Goal: Task Accomplishment & Management: Manage account settings

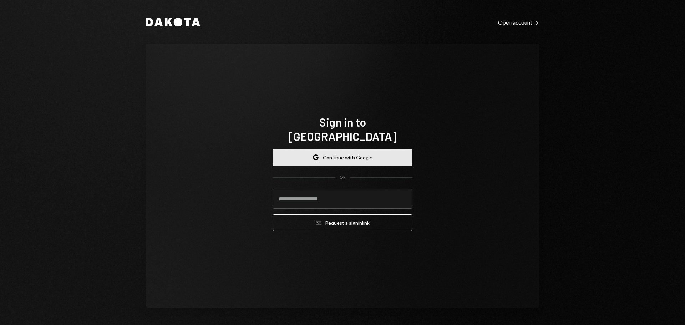
click at [337, 151] on button "Google Continue with Google" at bounding box center [342, 157] width 140 height 17
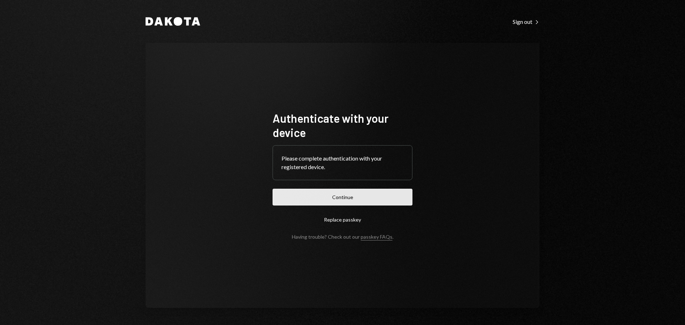
click at [358, 200] on button "Continue" at bounding box center [342, 197] width 140 height 17
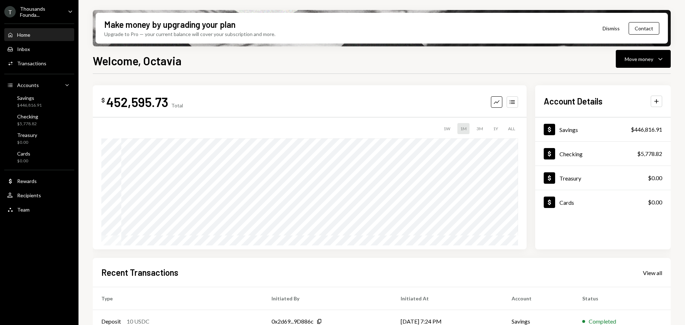
click at [63, 10] on div "T Thousands Founda... Caret Down" at bounding box center [39, 12] width 78 height 12
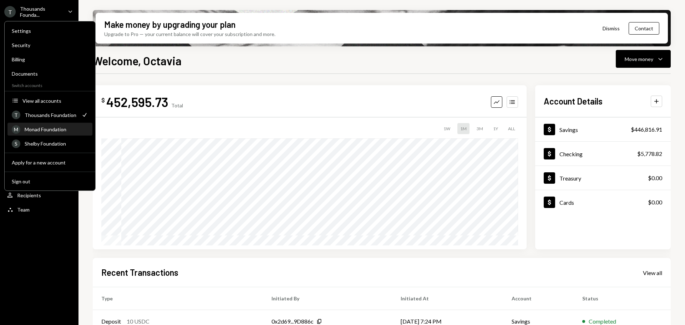
click at [37, 130] on div "Monad Foundation" at bounding box center [56, 129] width 63 height 6
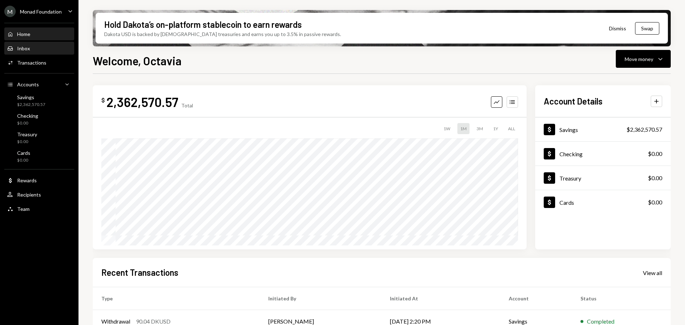
click at [41, 48] on div "Inbox Inbox" at bounding box center [39, 48] width 64 height 6
